Goal: Information Seeking & Learning: Learn about a topic

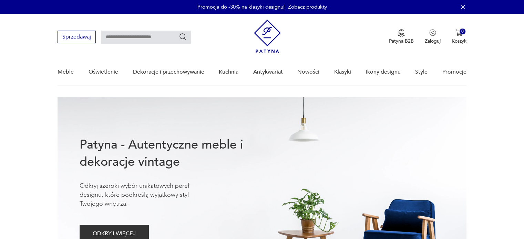
click at [155, 35] on input "text" at bounding box center [146, 37] width 90 height 13
type input "*******"
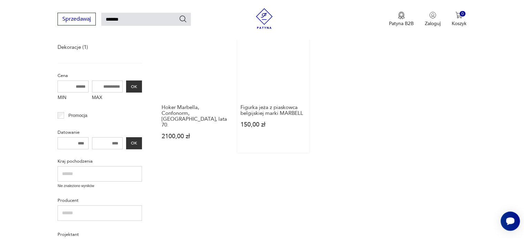
scroll to position [128, 0]
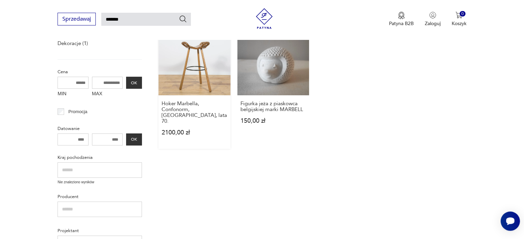
click at [191, 71] on link "Hoker Marbella, Confonorm, Hiszpania, lata 70. 2100,00 zł" at bounding box center [194, 86] width 72 height 125
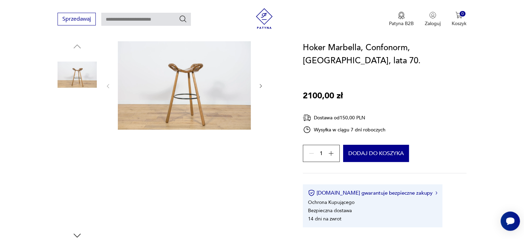
scroll to position [69, 0]
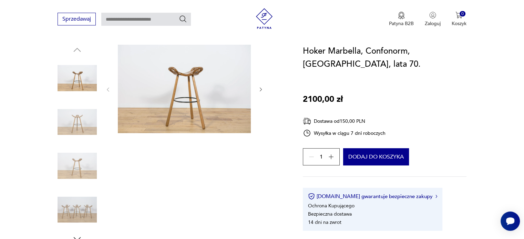
click at [172, 104] on img at bounding box center [184, 89] width 133 height 89
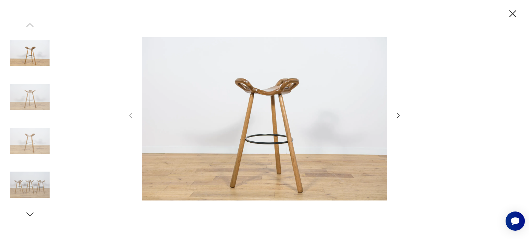
click at [37, 136] on img at bounding box center [29, 141] width 39 height 39
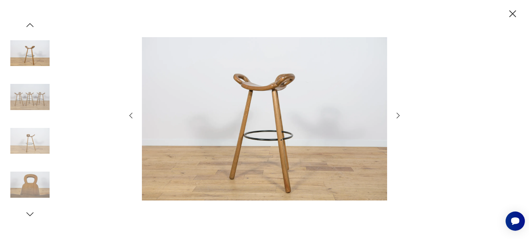
click at [33, 184] on img at bounding box center [29, 184] width 39 height 39
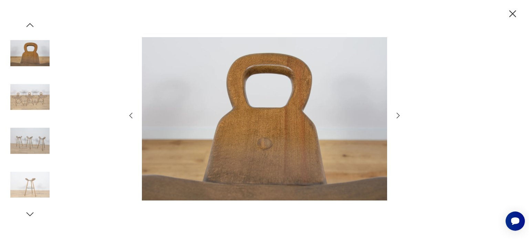
click at [401, 113] on icon "button" at bounding box center [398, 116] width 8 height 8
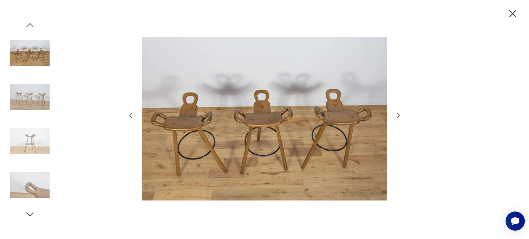
click at [399, 115] on icon "button" at bounding box center [398, 116] width 8 height 8
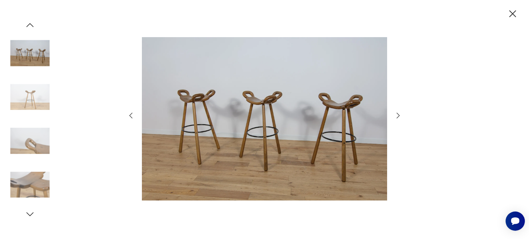
click at [399, 115] on icon "button" at bounding box center [398, 116] width 8 height 8
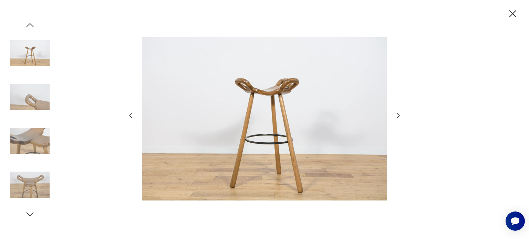
click at [399, 115] on icon "button" at bounding box center [398, 116] width 8 height 8
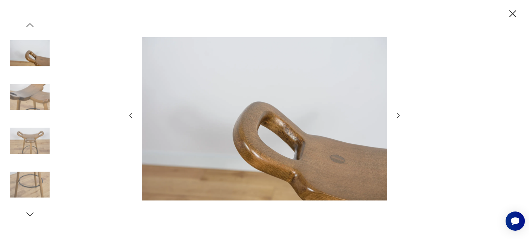
click at [399, 115] on icon "button" at bounding box center [398, 116] width 8 height 8
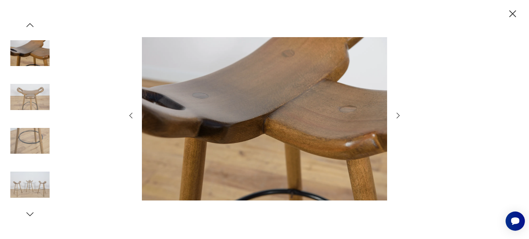
click at [399, 115] on icon "button" at bounding box center [398, 116] width 8 height 8
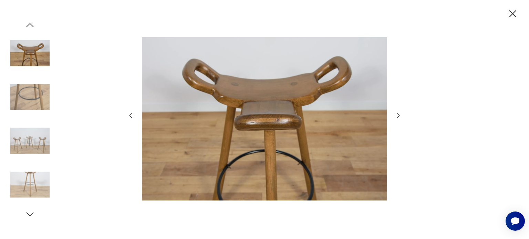
click at [399, 115] on icon "button" at bounding box center [398, 116] width 8 height 8
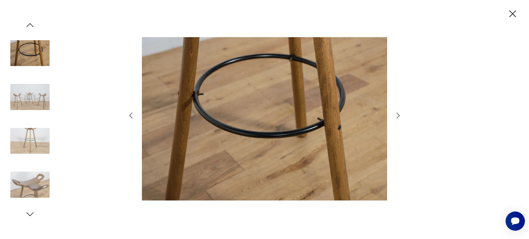
click at [399, 115] on icon "button" at bounding box center [398, 116] width 8 height 8
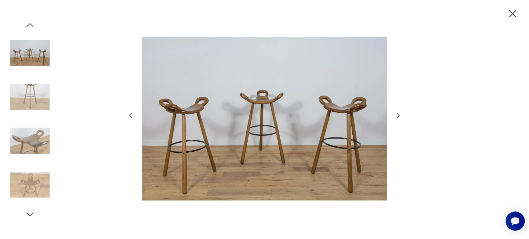
click at [399, 115] on icon "button" at bounding box center [398, 116] width 8 height 8
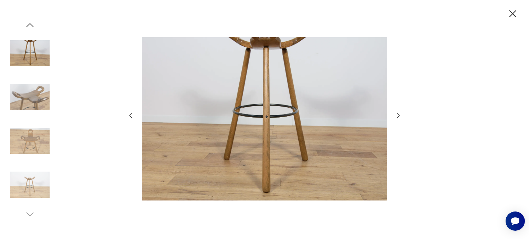
click at [399, 115] on icon "button" at bounding box center [398, 116] width 8 height 8
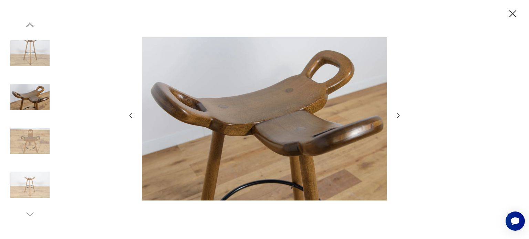
click at [399, 115] on icon "button" at bounding box center [398, 116] width 8 height 8
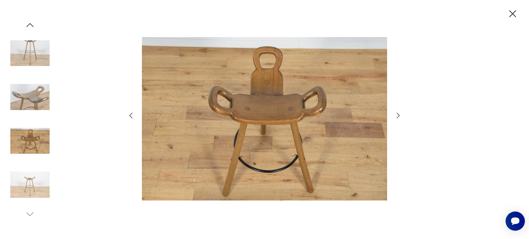
click at [399, 115] on icon "button" at bounding box center [398, 116] width 8 height 8
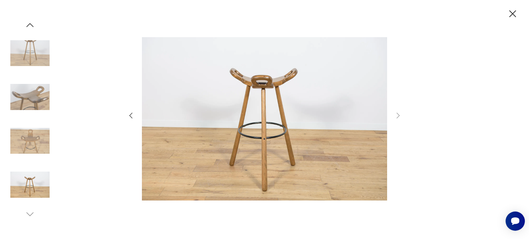
click at [516, 13] on icon "button" at bounding box center [513, 14] width 12 height 12
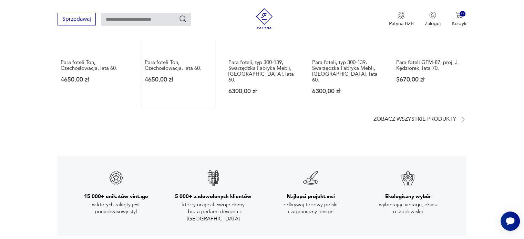
scroll to position [1033, 0]
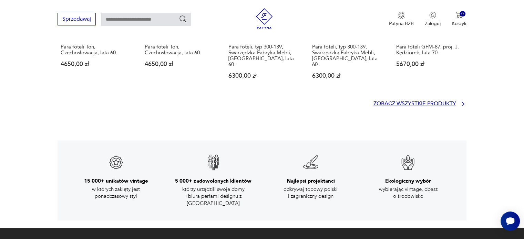
click at [422, 102] on p "Zobacz wszystkie produkty" at bounding box center [414, 104] width 83 height 4
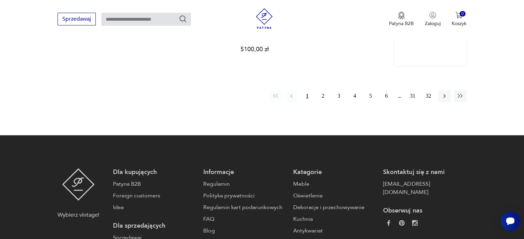
scroll to position [751, 0]
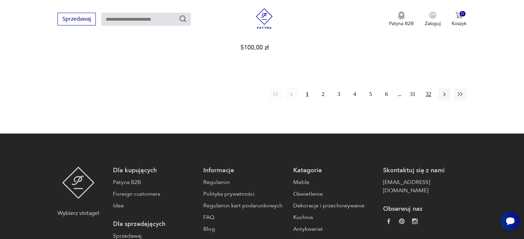
click at [427, 88] on button "32" at bounding box center [428, 94] width 12 height 12
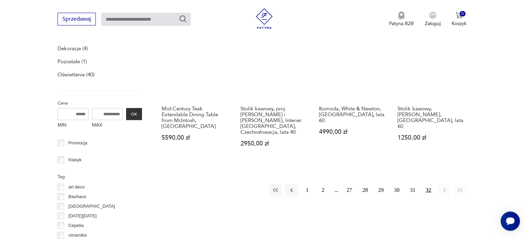
scroll to position [245, 0]
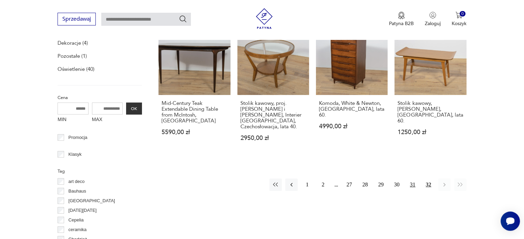
click at [411, 179] on button "31" at bounding box center [412, 185] width 12 height 12
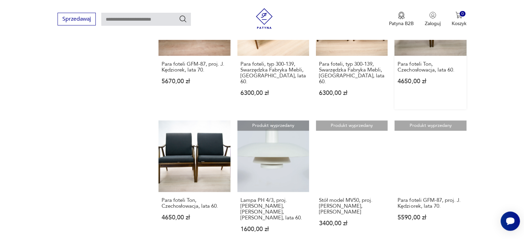
scroll to position [624, 0]
